Goal: Entertainment & Leisure: Consume media (video, audio)

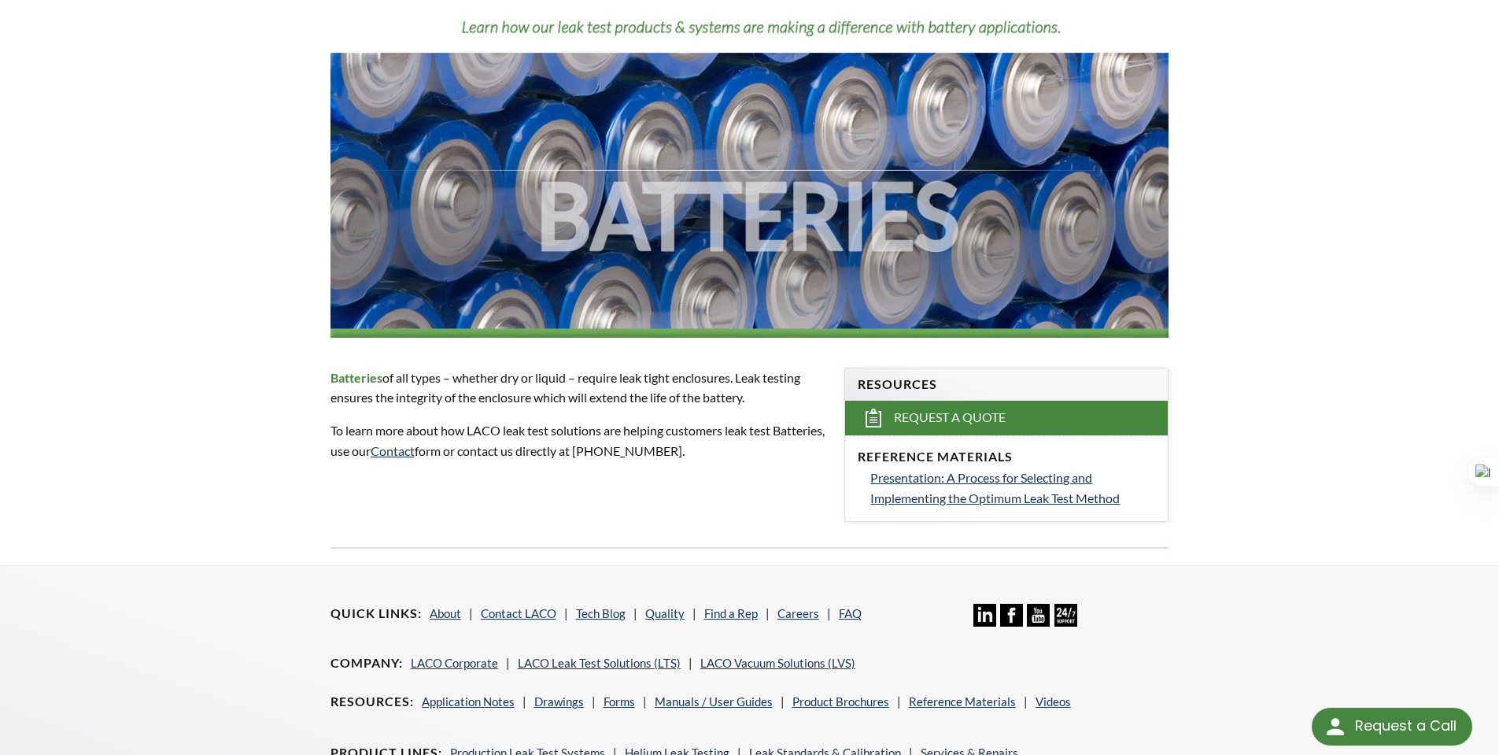
select select "Widget de traducción de idiomas"
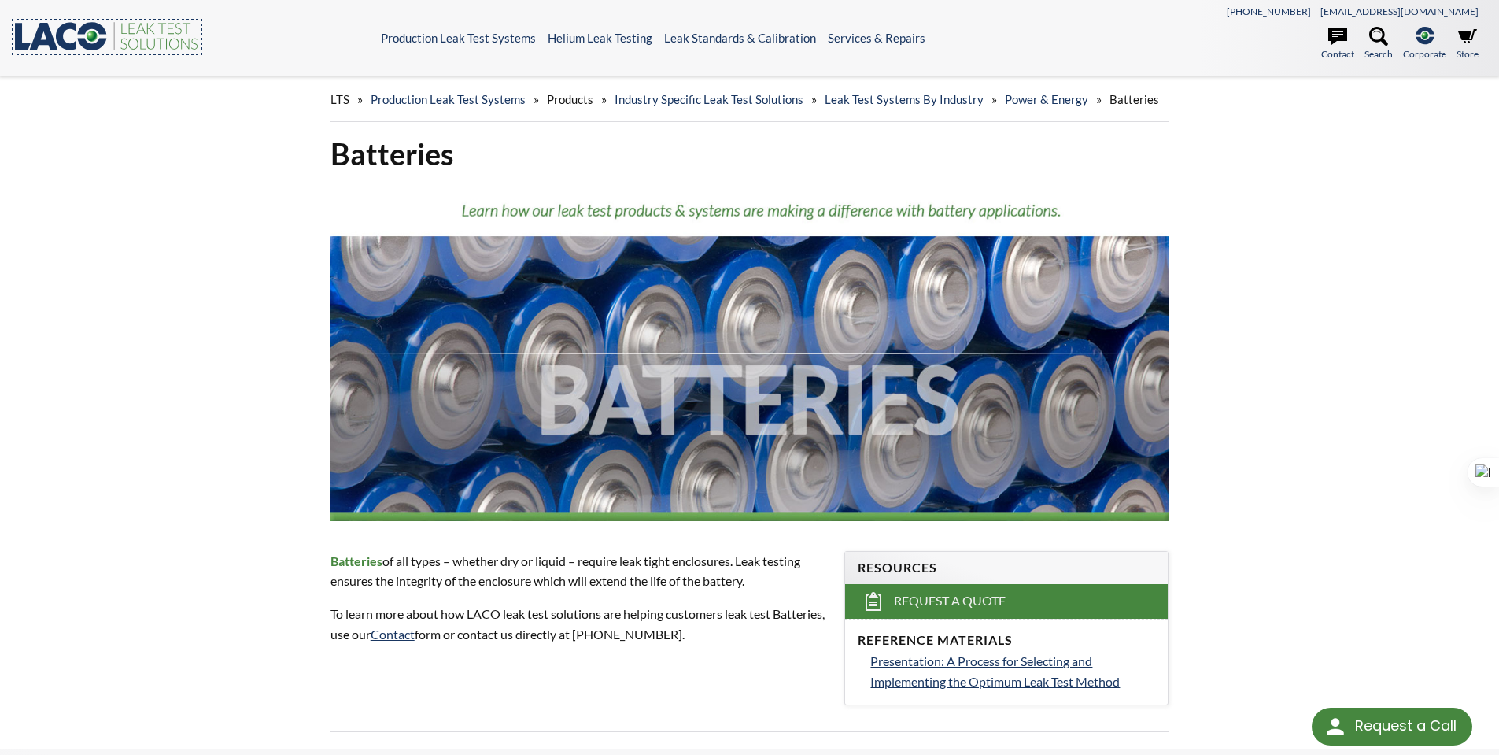
click at [76, 49] on icon at bounding box center [67, 36] width 20 height 28
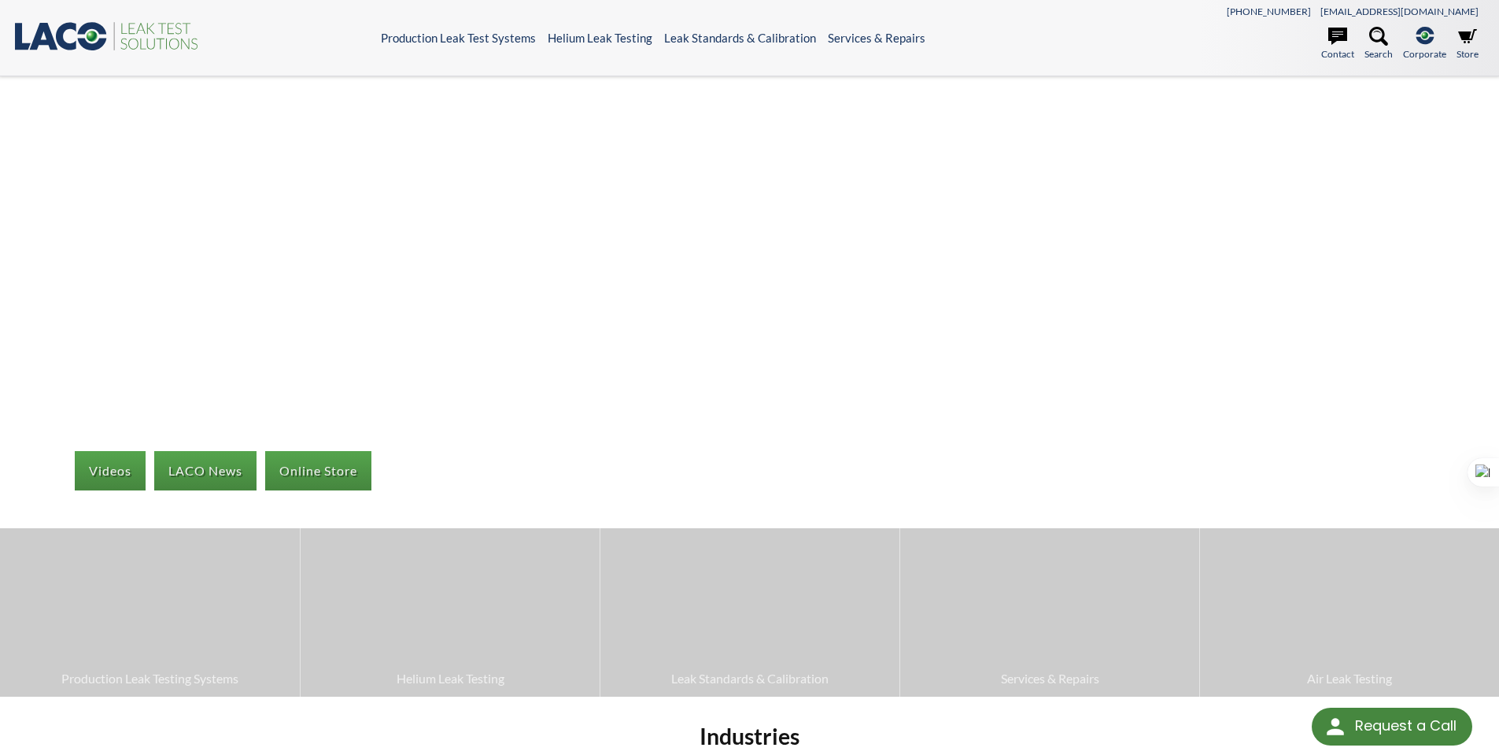
select select "Widget de traducción de idiomas"
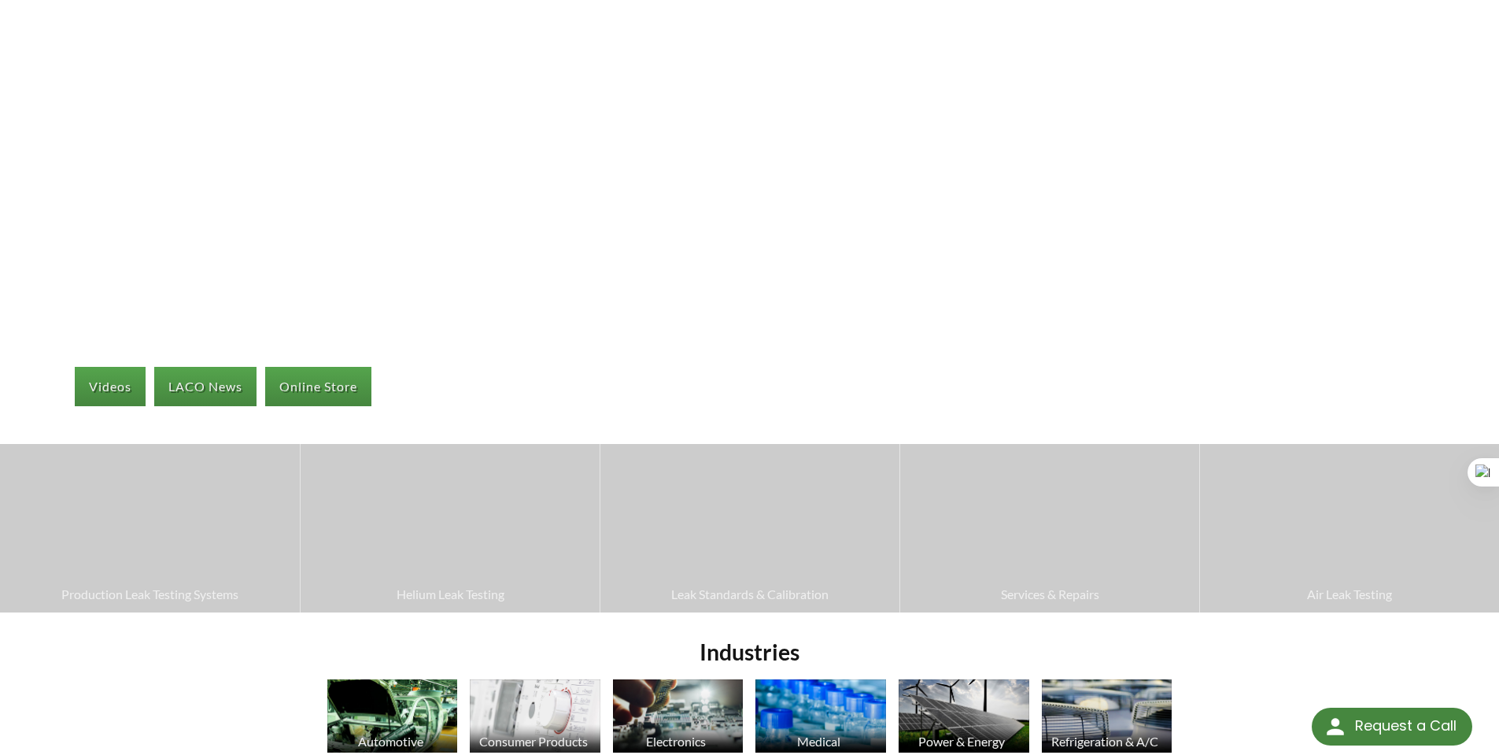
scroll to position [21, 0]
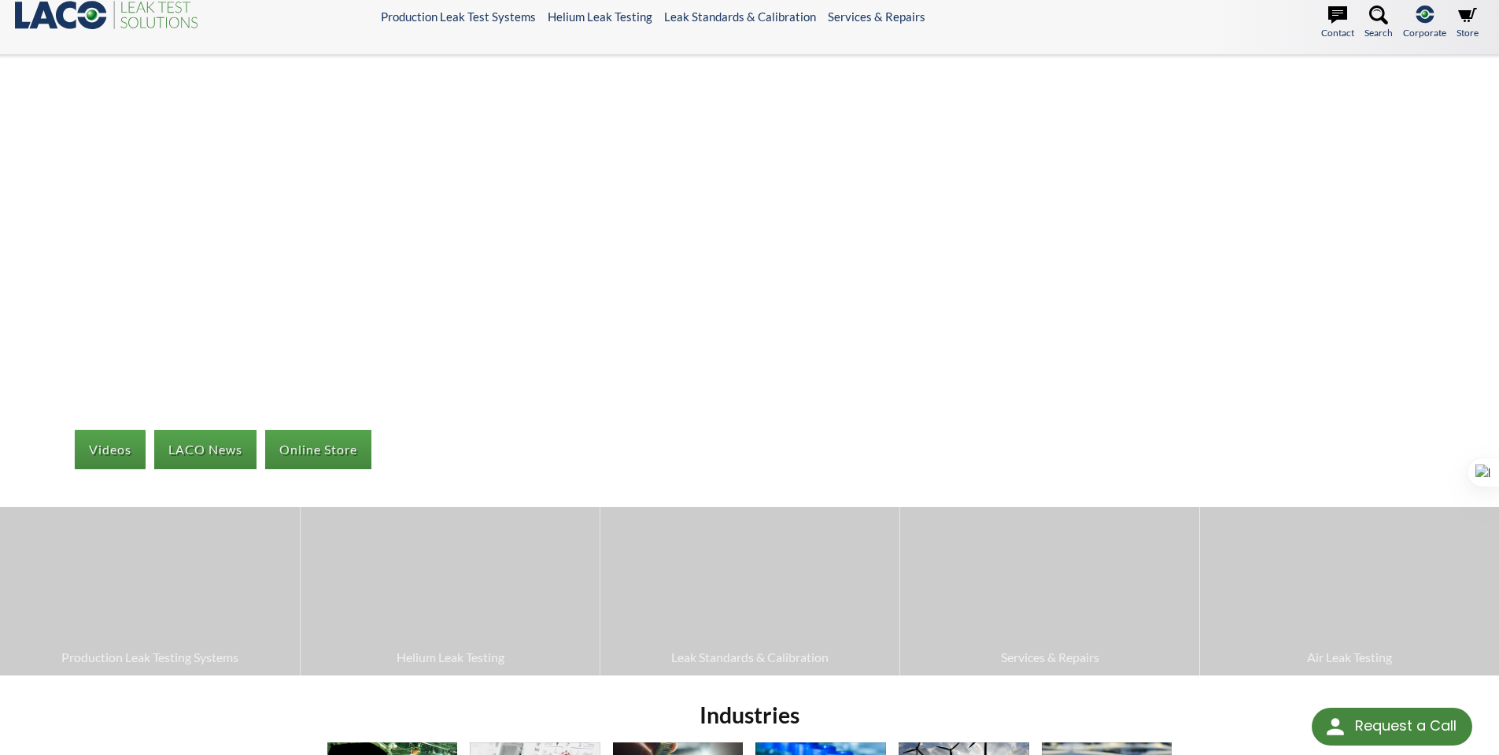
click at [113, 455] on link "Videos" at bounding box center [110, 449] width 71 height 39
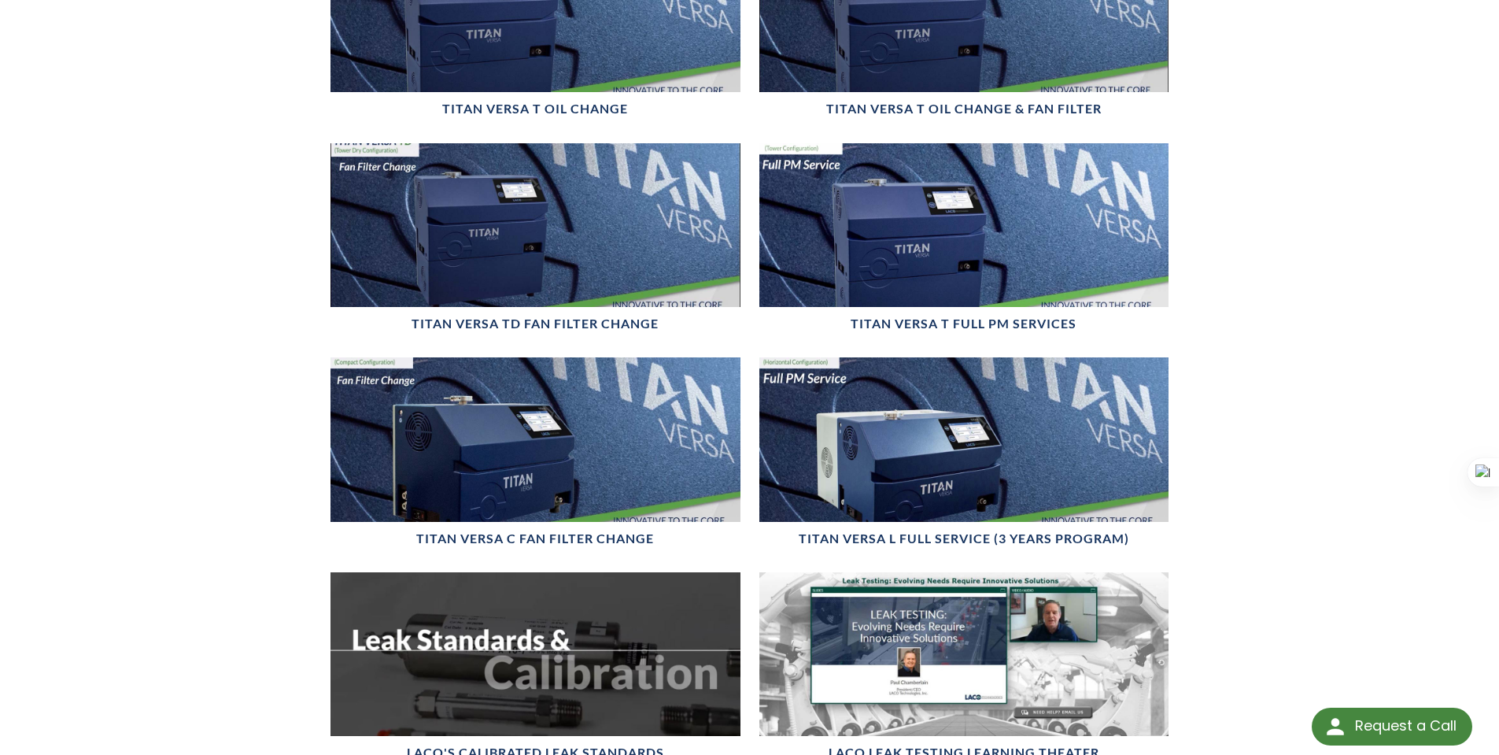
scroll to position [1181, 0]
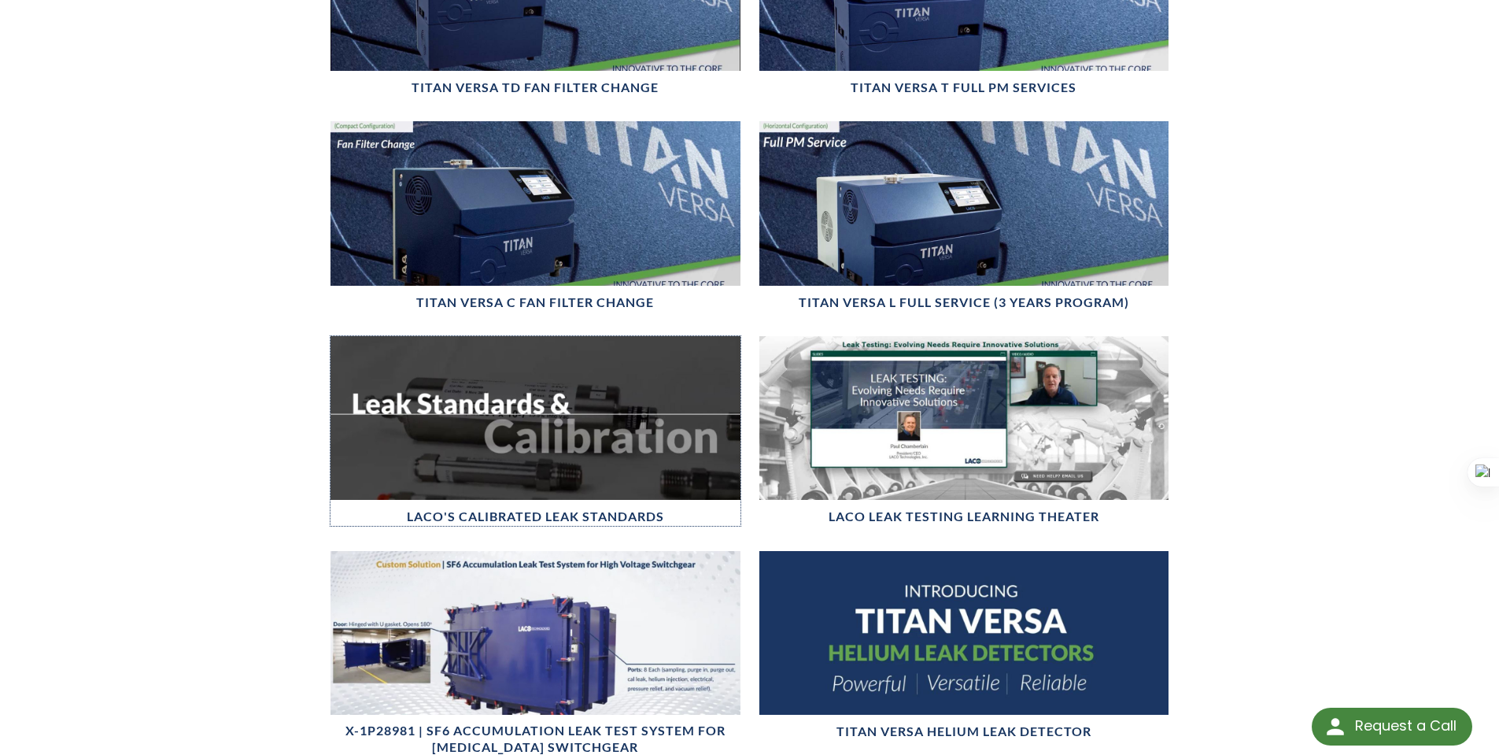
click at [547, 402] on div at bounding box center [536, 418] width 410 height 164
select select "Widget de traducción de idiomas"
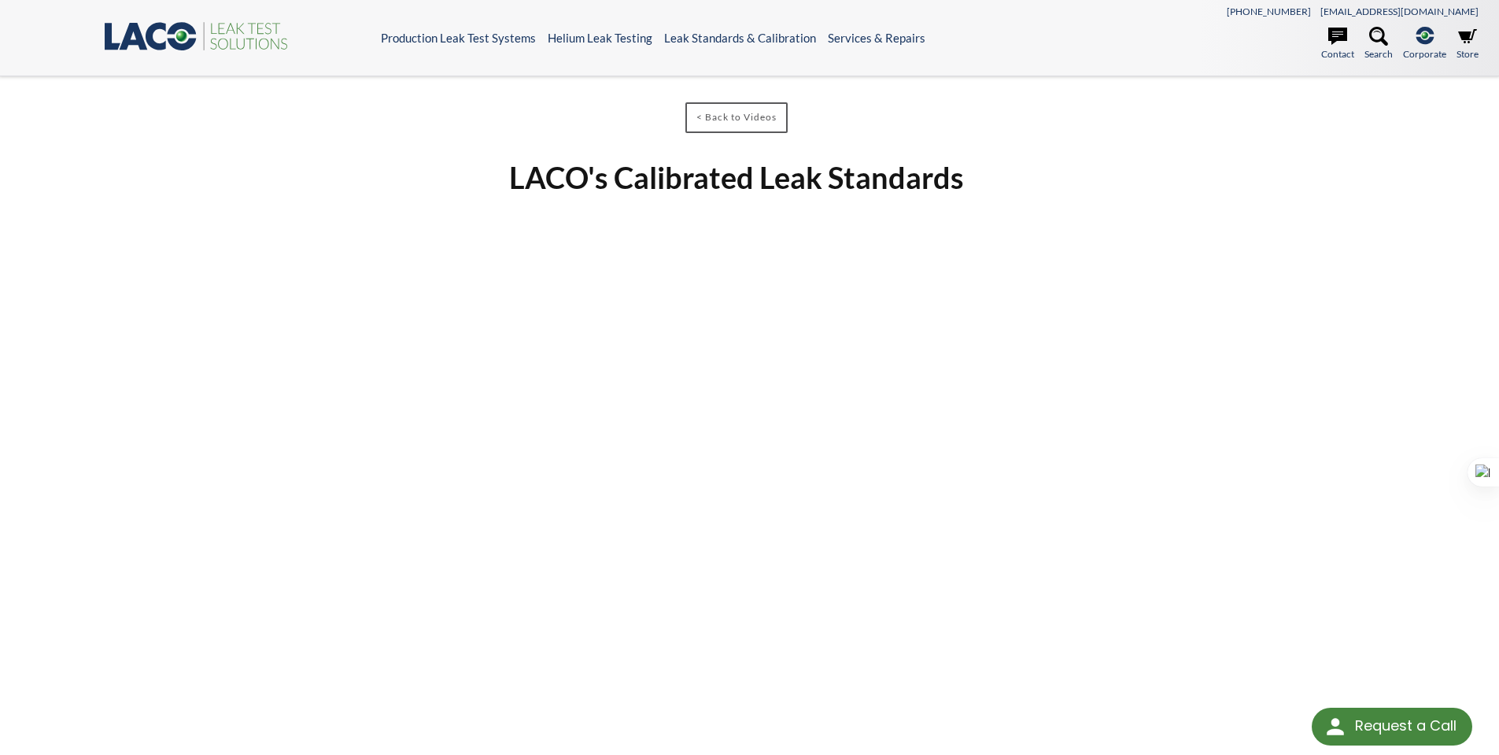
select select "Widget de traducción de idiomas"
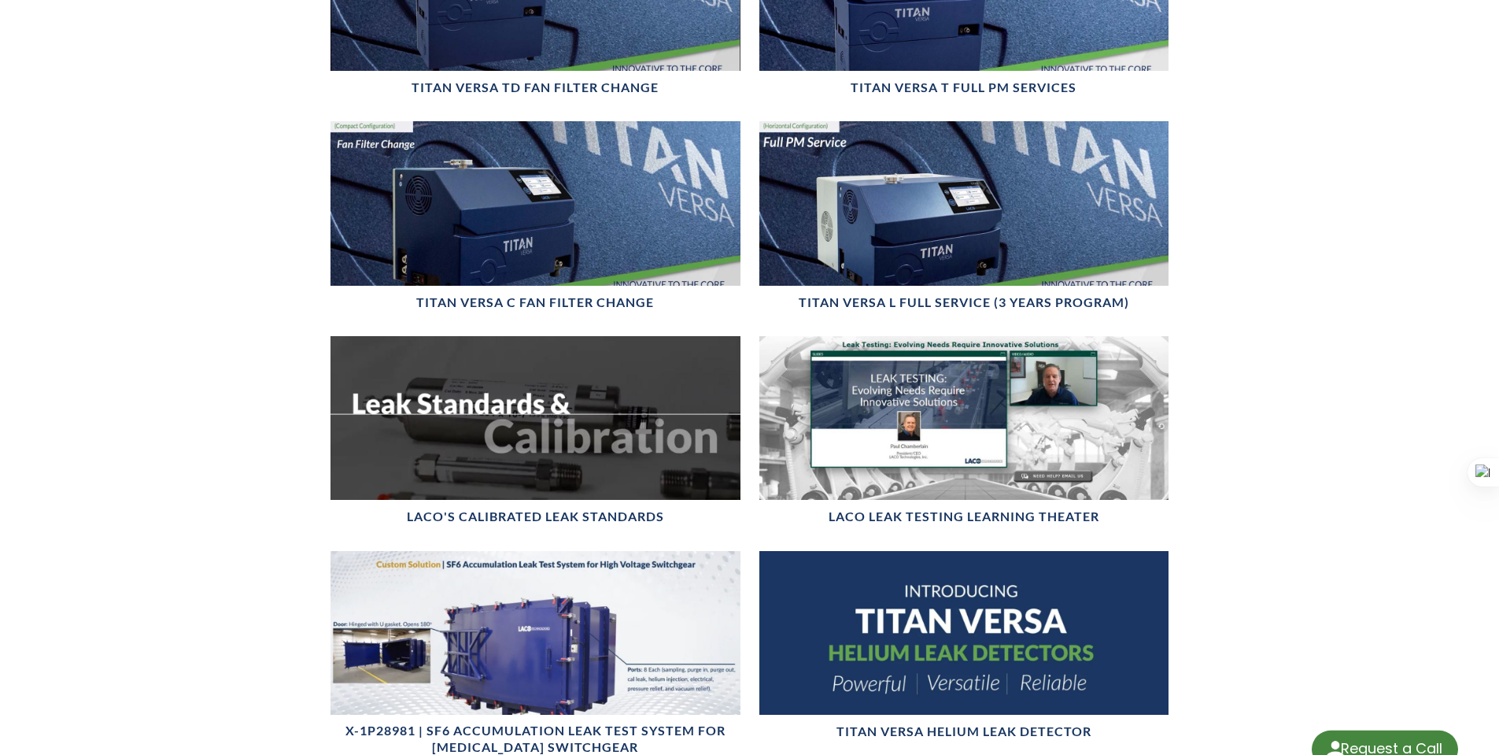
scroll to position [1181, 0]
click at [1046, 411] on div at bounding box center [964, 418] width 410 height 164
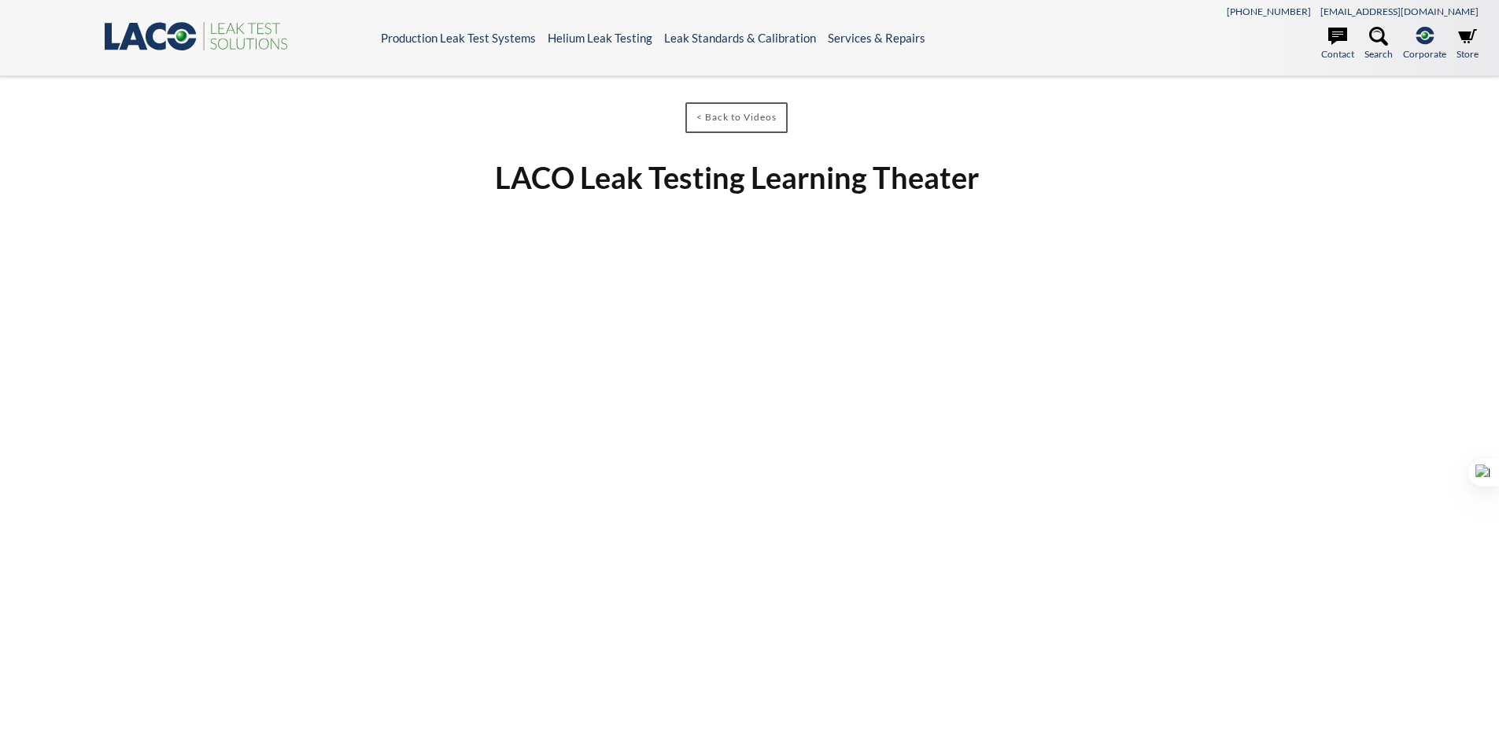
select select "Widget de traducción de idiomas"
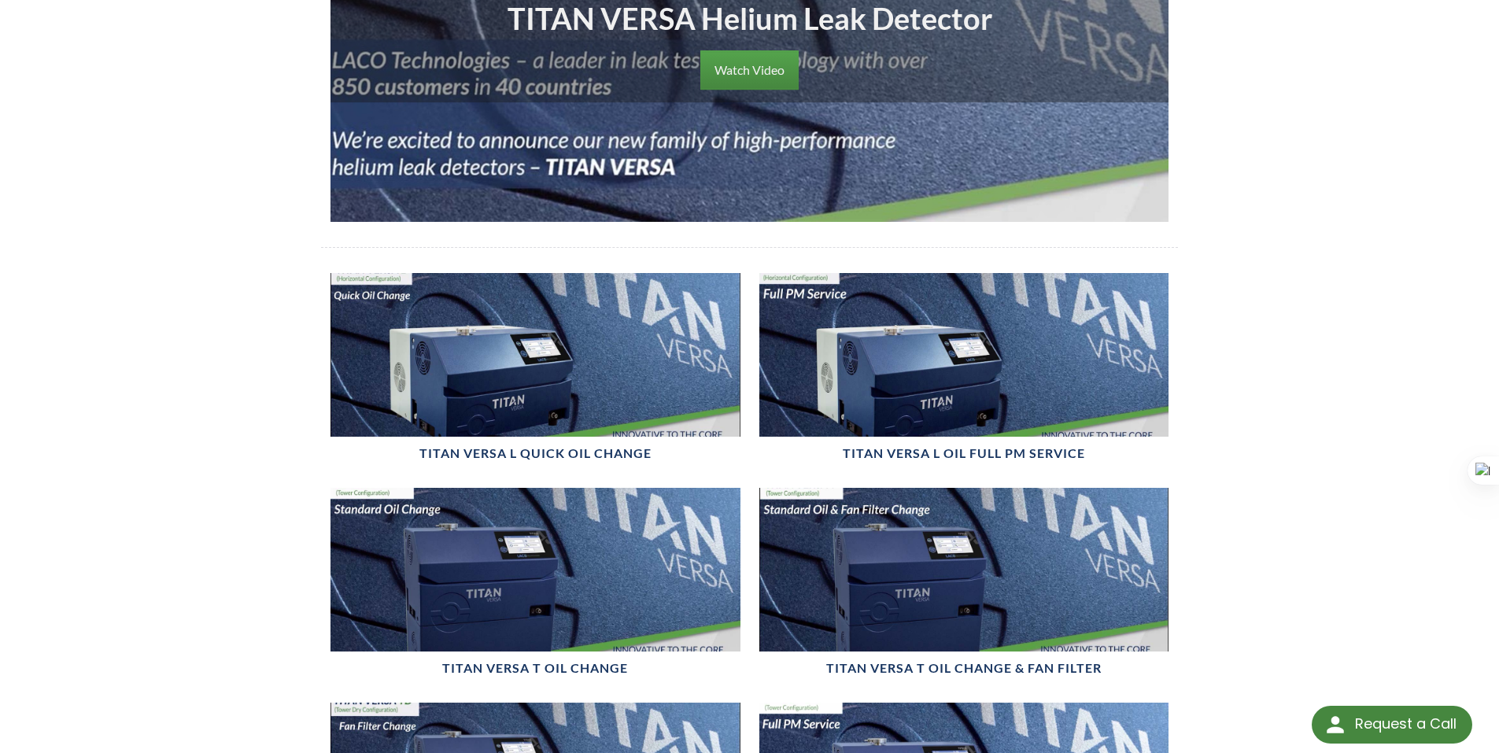
scroll to position [394, 0]
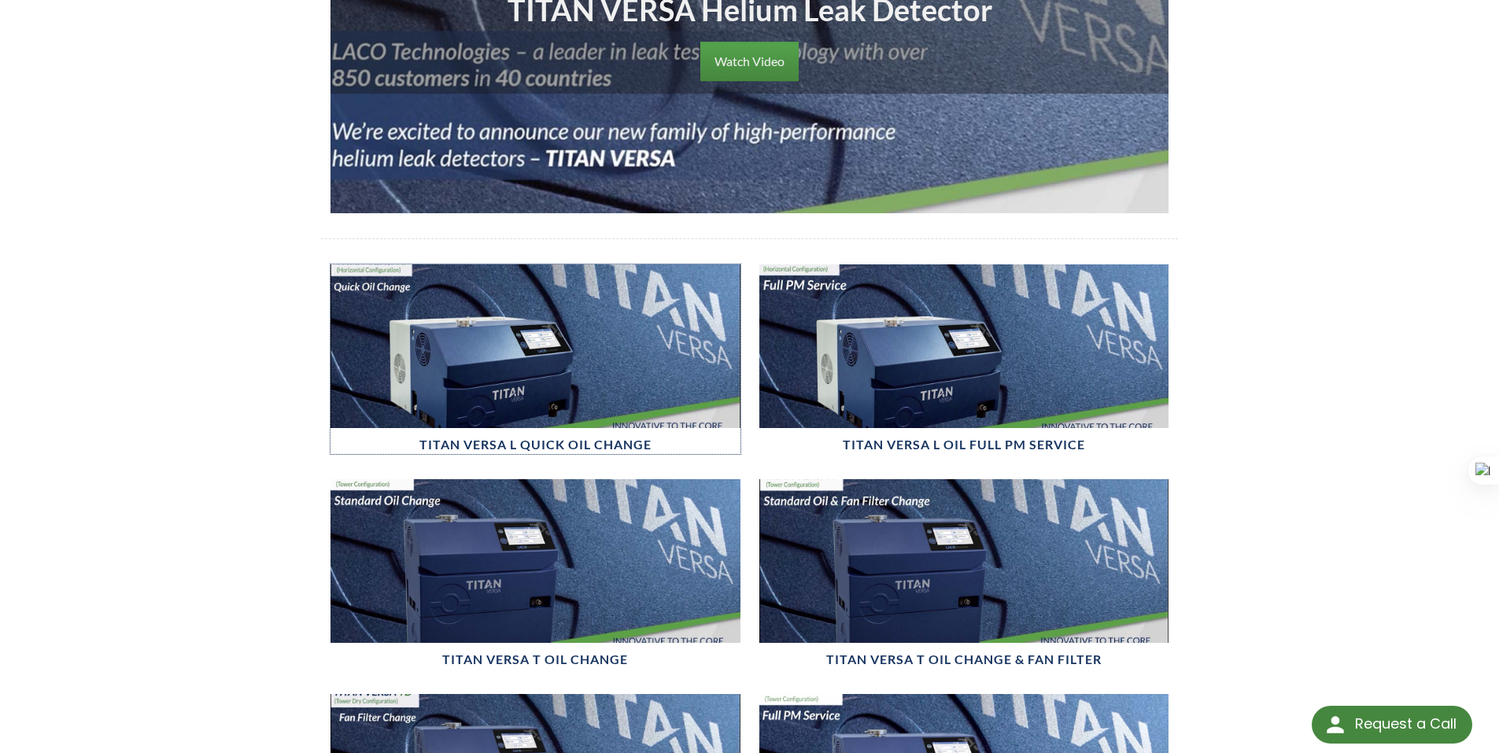
click at [438, 325] on div at bounding box center [536, 346] width 410 height 164
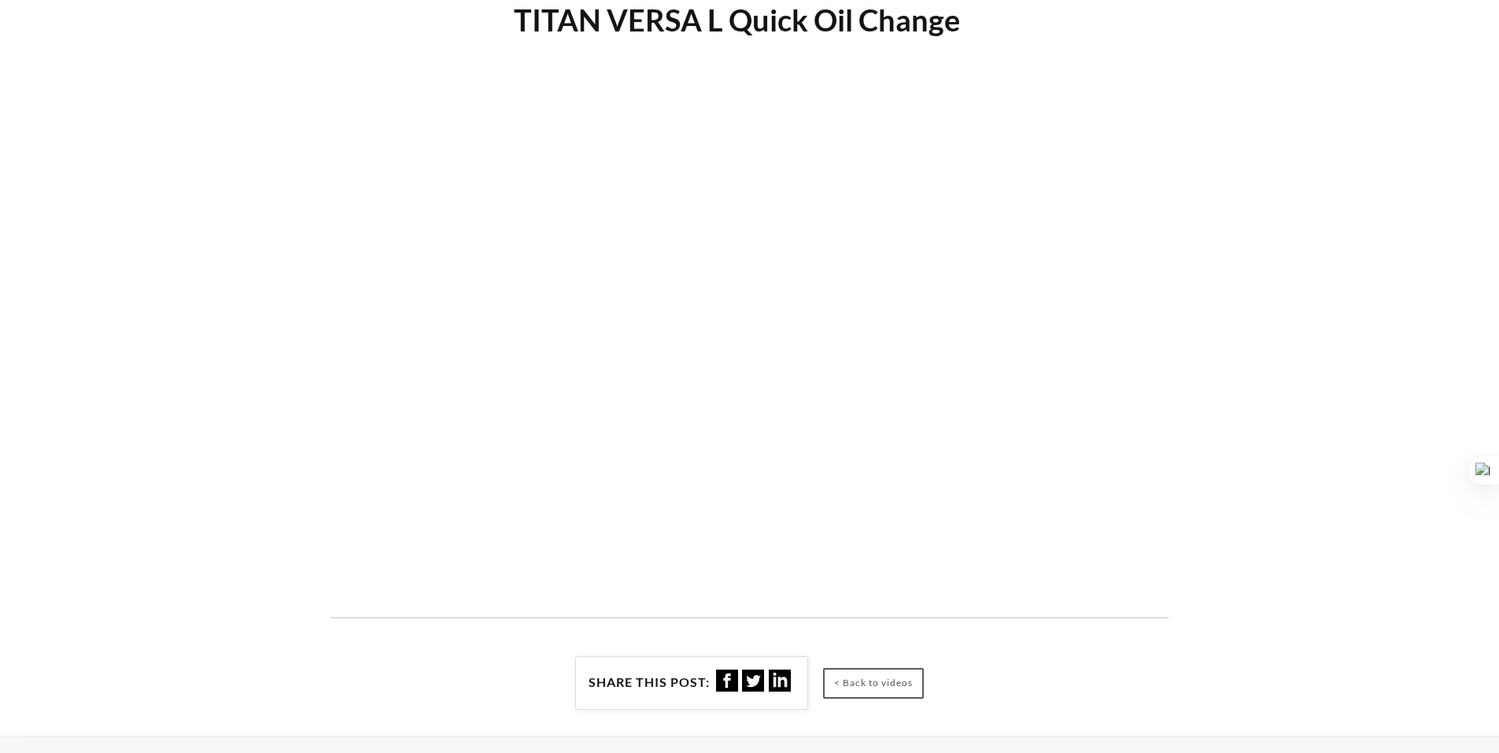
select select "Widget de traducción de idiomas"
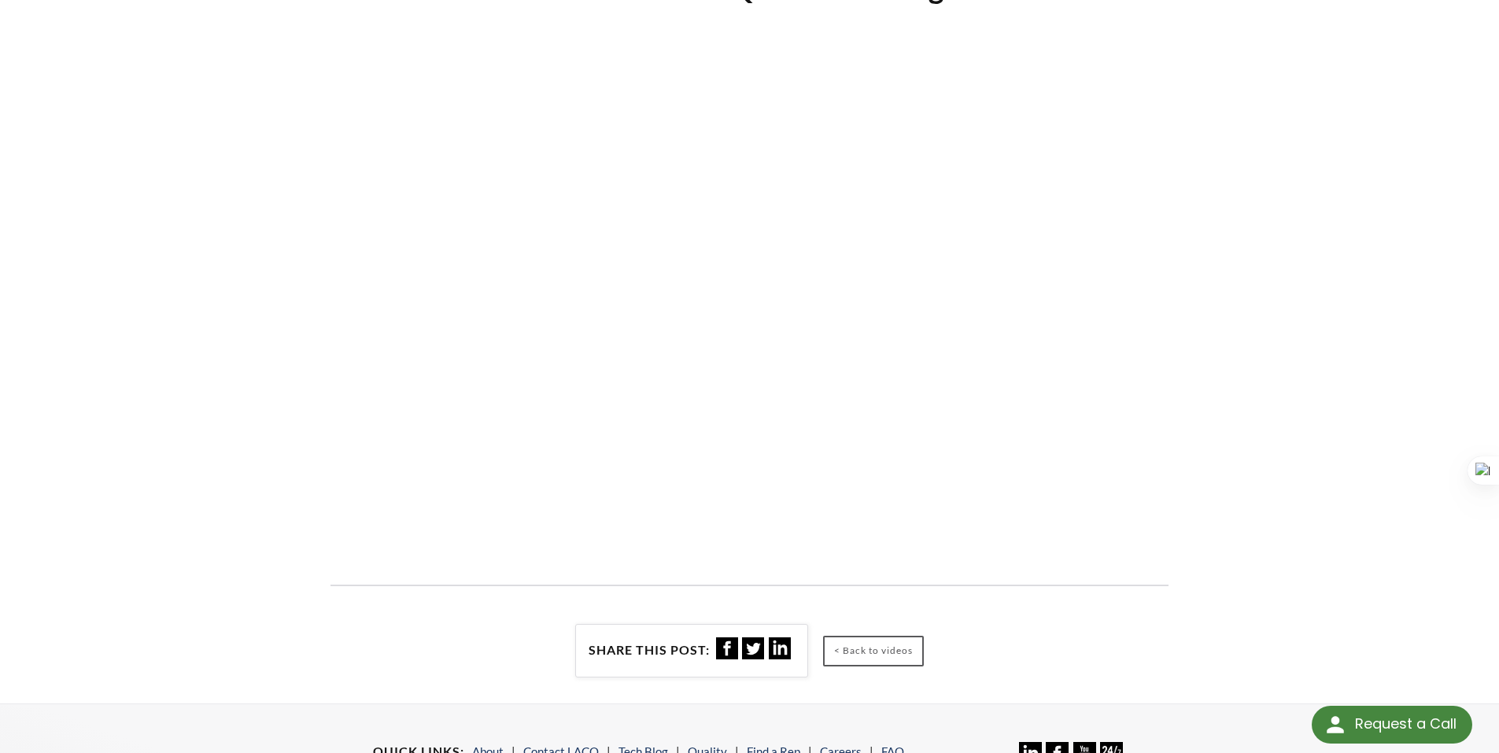
scroll to position [268, 0]
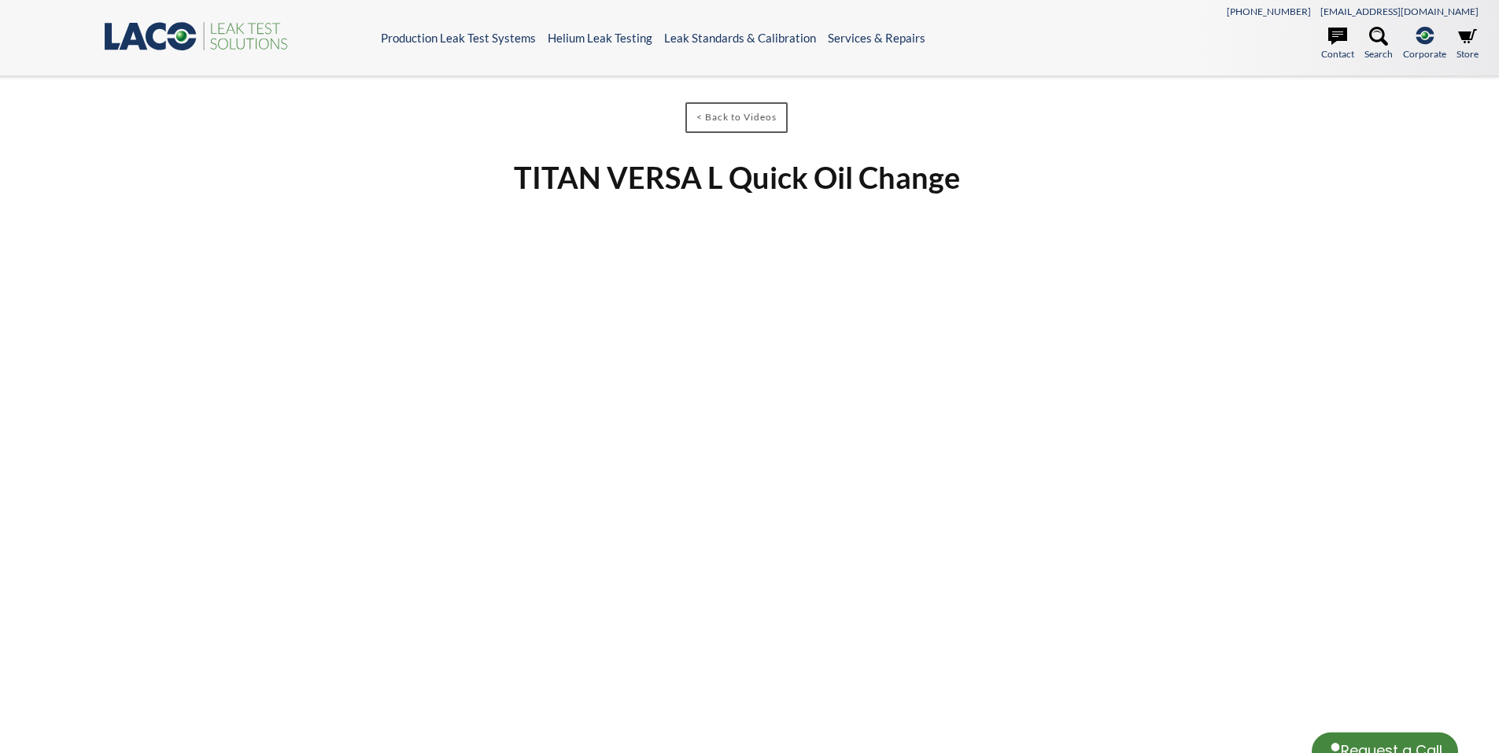
select select "Widget de traducción de idiomas"
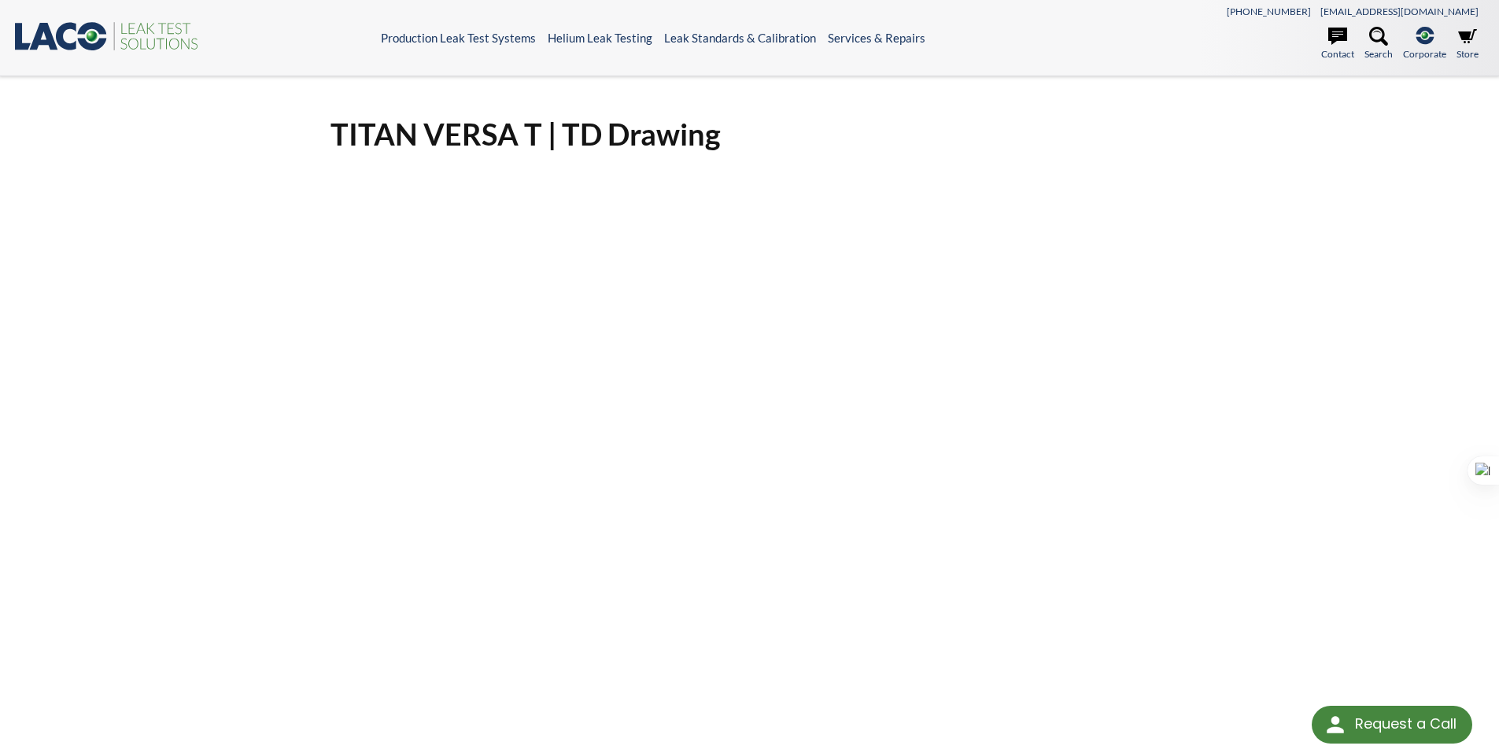
click at [1356, 323] on div "TITAN VERSA T | TD Drawing Click Here To Download" at bounding box center [749, 531] width 1499 height 911
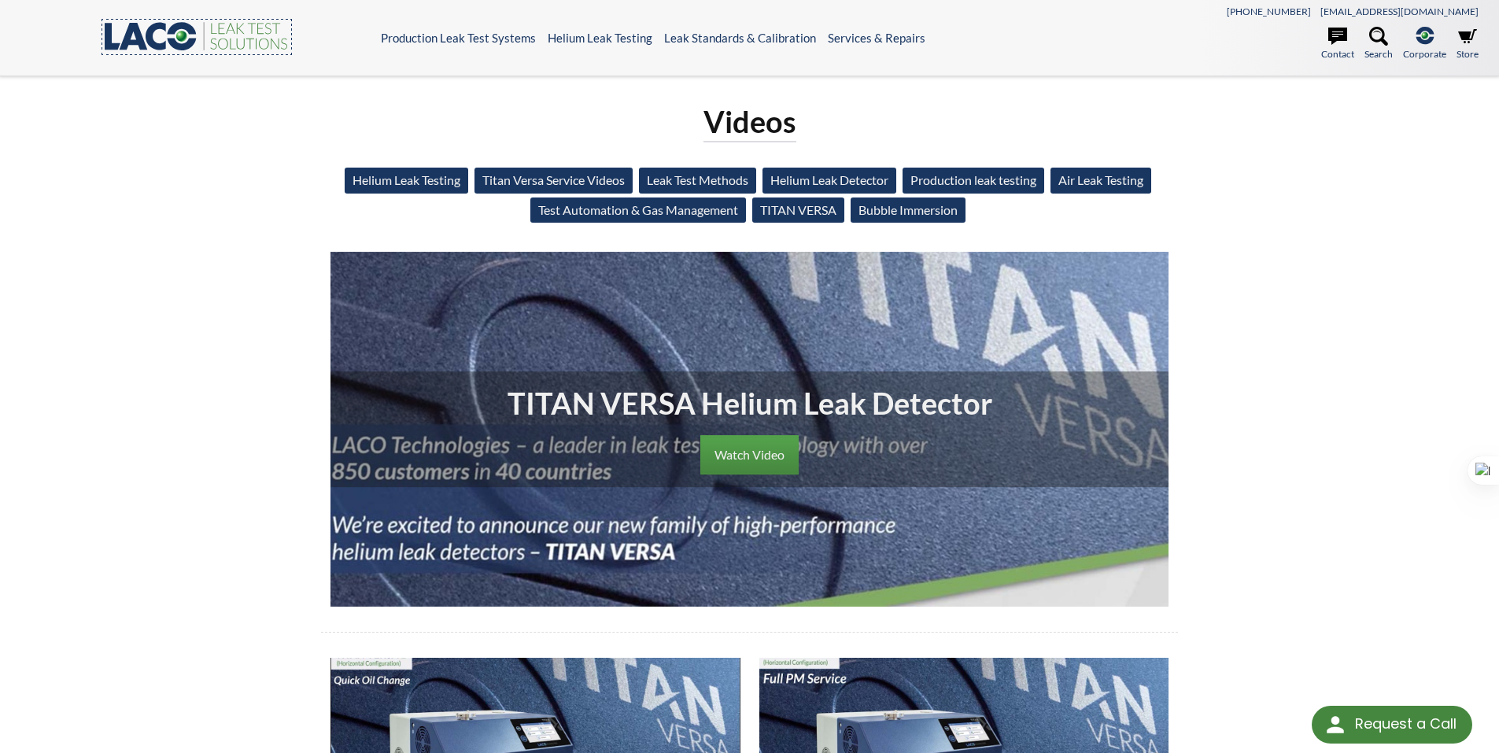
click at [159, 39] on icon ".st0{fill:#193661;} .st1{fill:url(#SVGID_1_);} .st2{fill:#46883F;} .st3{fill:no…" at bounding box center [196, 36] width 189 height 32
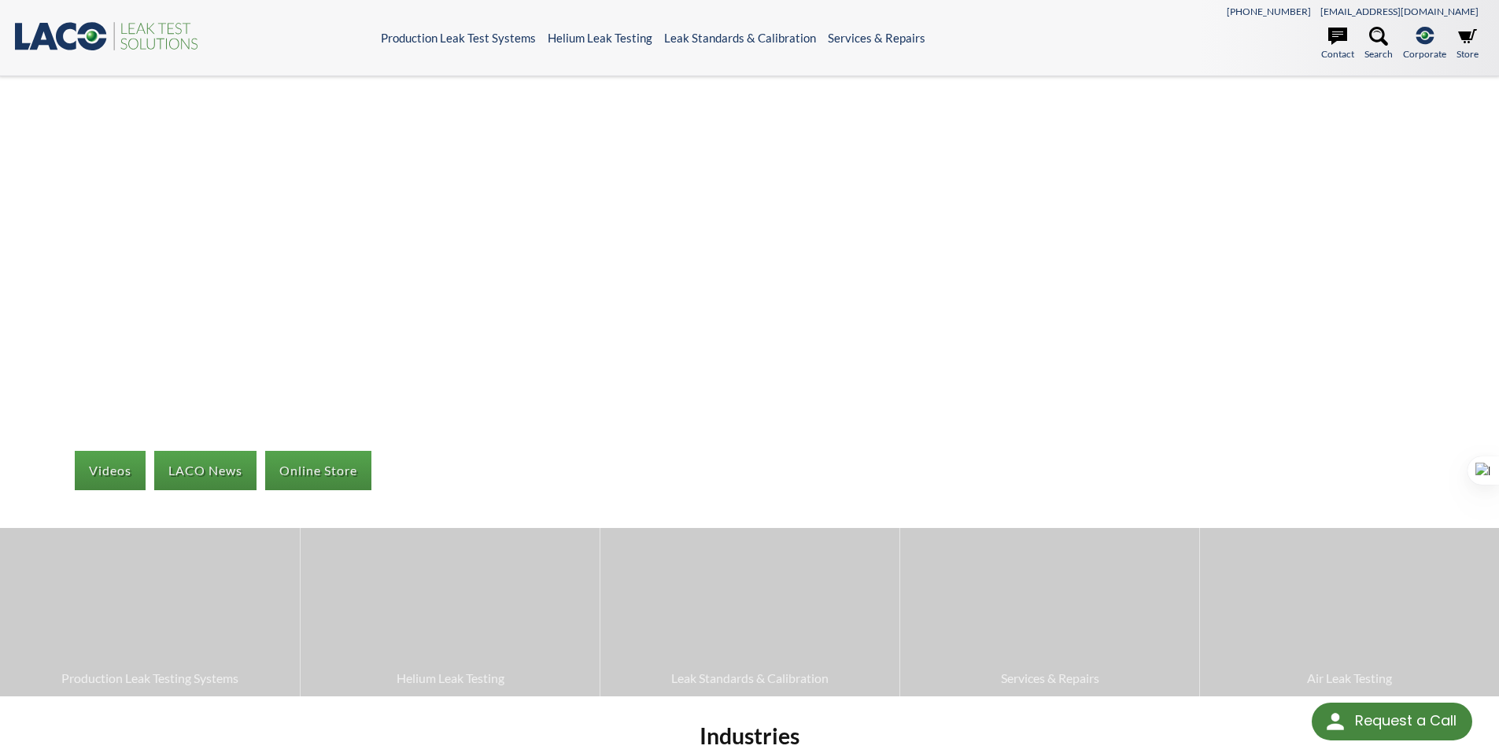
select select "Widget de traducción de idiomas"
